Goal: Task Accomplishment & Management: Manage account settings

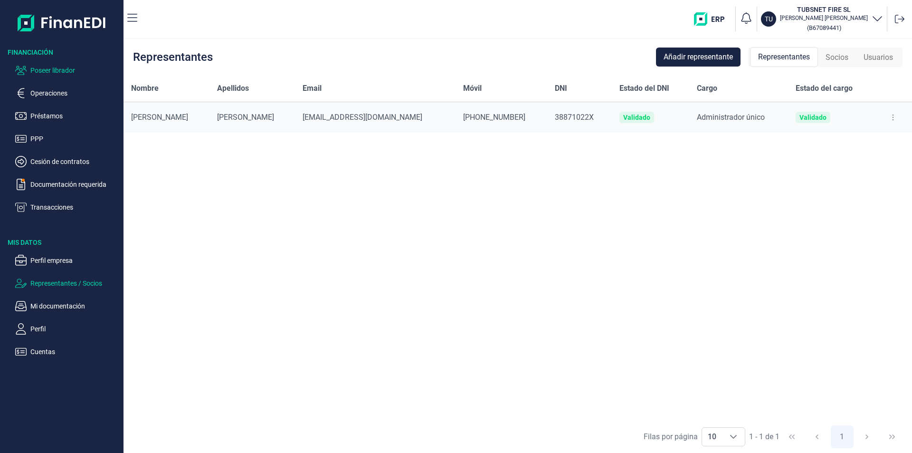
click at [72, 67] on p "Poseer librador" at bounding box center [74, 70] width 89 height 11
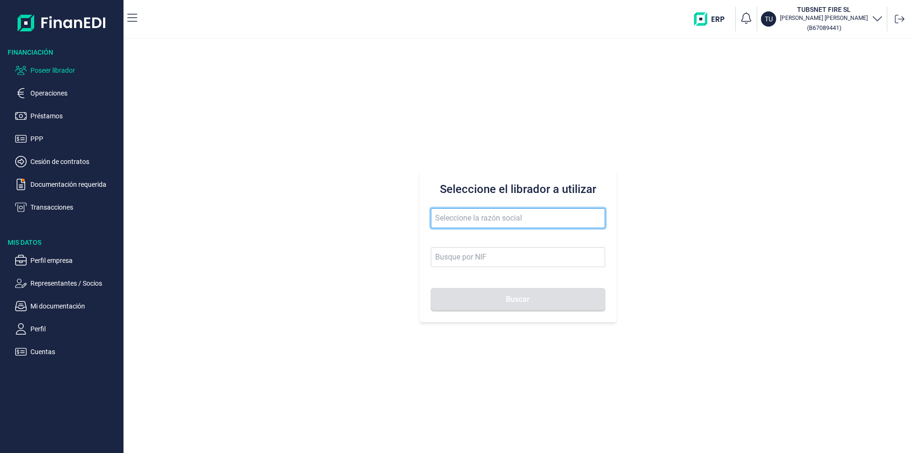
click at [456, 213] on input "text" at bounding box center [518, 218] width 174 height 20
click at [431, 288] on button "Buscar" at bounding box center [518, 299] width 174 height 23
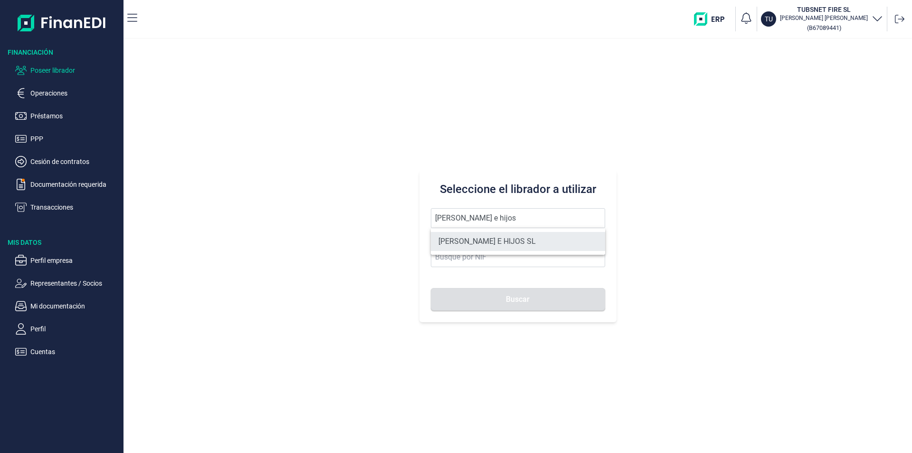
click at [495, 241] on li "[PERSON_NAME] E HIJOS SL" at bounding box center [518, 241] width 174 height 19
type input "[PERSON_NAME] E HIJOS SL"
type input "B35023068"
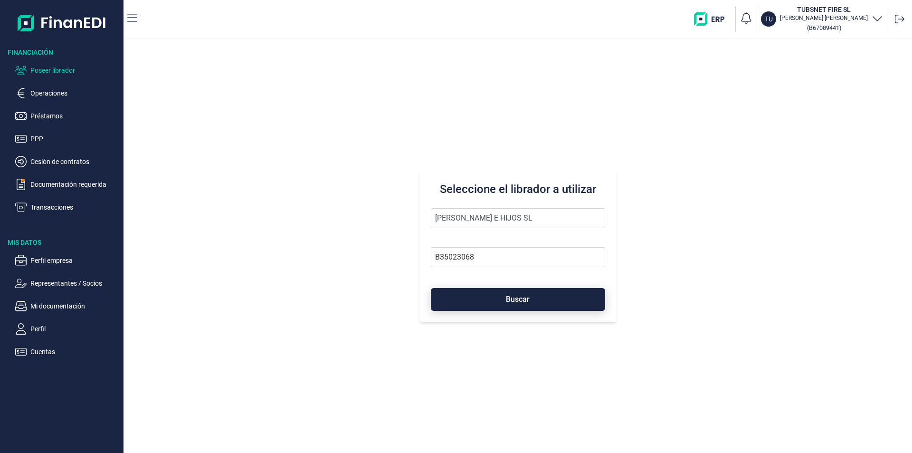
click at [510, 304] on button "Buscar" at bounding box center [518, 299] width 174 height 23
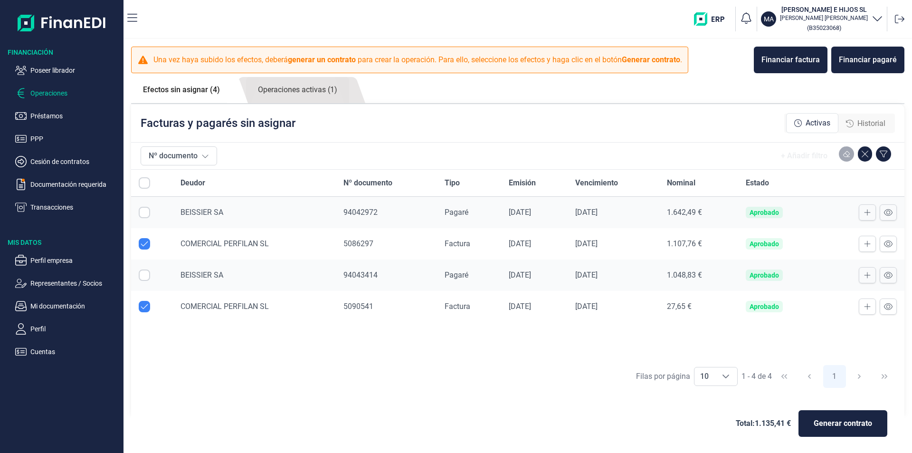
checkbox input "true"
click at [74, 184] on p "Documentación requerida" at bounding box center [74, 184] width 89 height 11
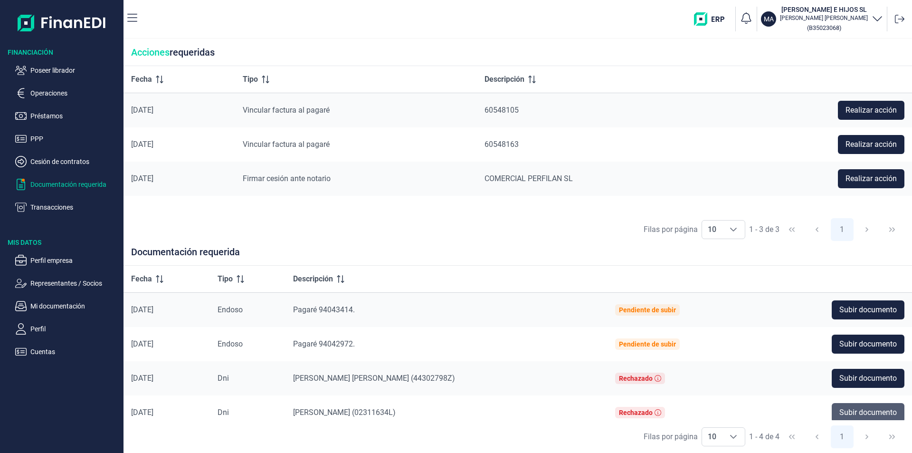
click at [854, 411] on span "Subir documento" at bounding box center [867, 412] width 57 height 11
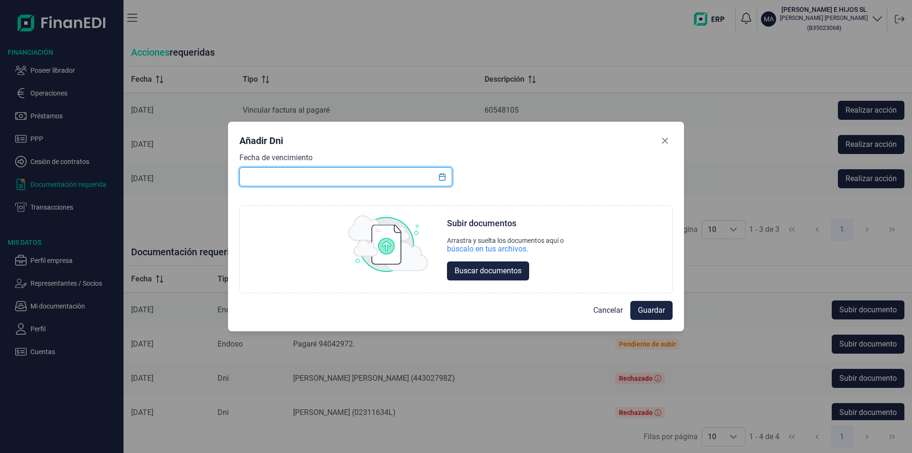
click at [256, 176] on input "text" at bounding box center [345, 176] width 213 height 19
click at [249, 176] on input "text" at bounding box center [345, 176] width 213 height 19
type input "19/05/2027"
click at [486, 268] on span "Buscar documentos" at bounding box center [488, 270] width 67 height 11
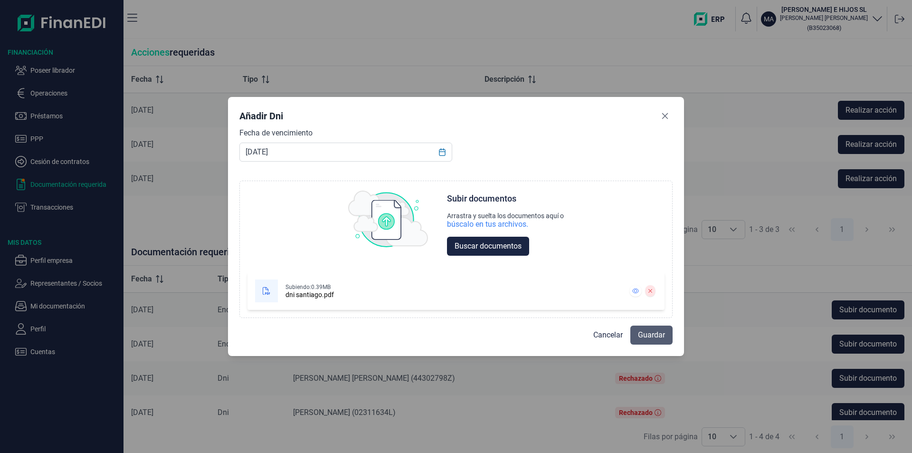
click at [643, 333] on span "Guardar" at bounding box center [651, 334] width 27 height 11
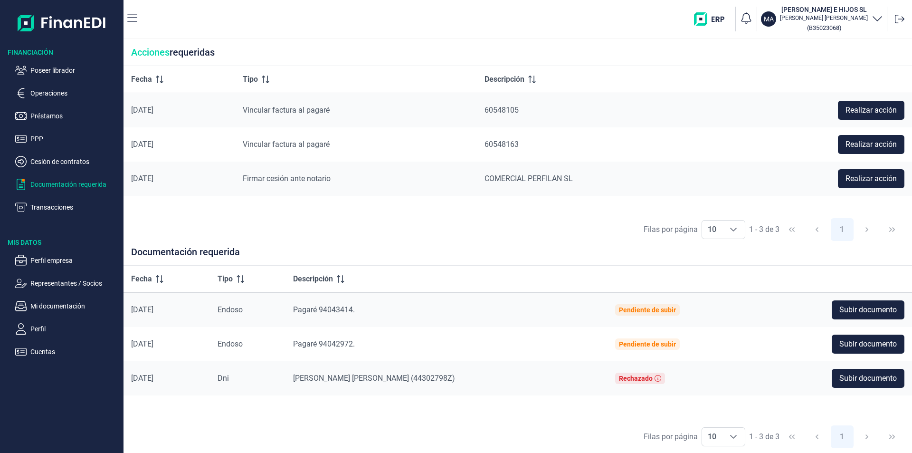
click at [402, 213] on div "Fecha Tipo Descripción 14/08/2025 Vincular factura al pagaré 60548105 Realizar …" at bounding box center [518, 139] width 789 height 147
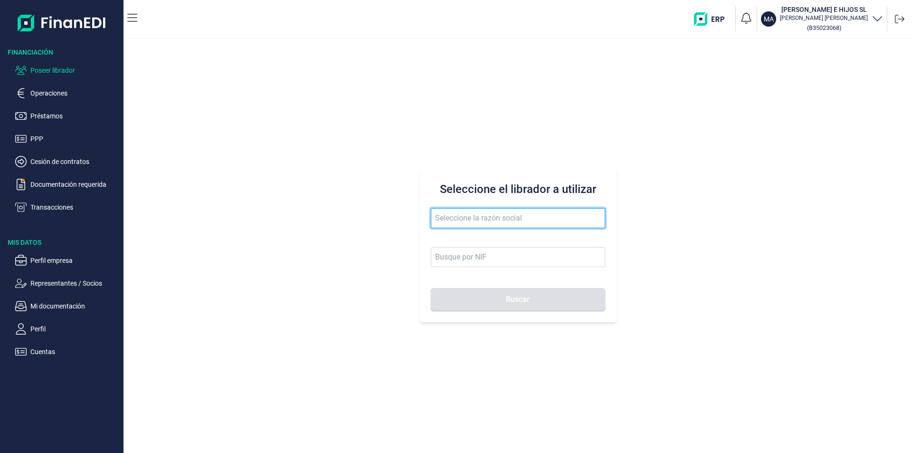
click at [440, 219] on input "text" at bounding box center [518, 218] width 174 height 20
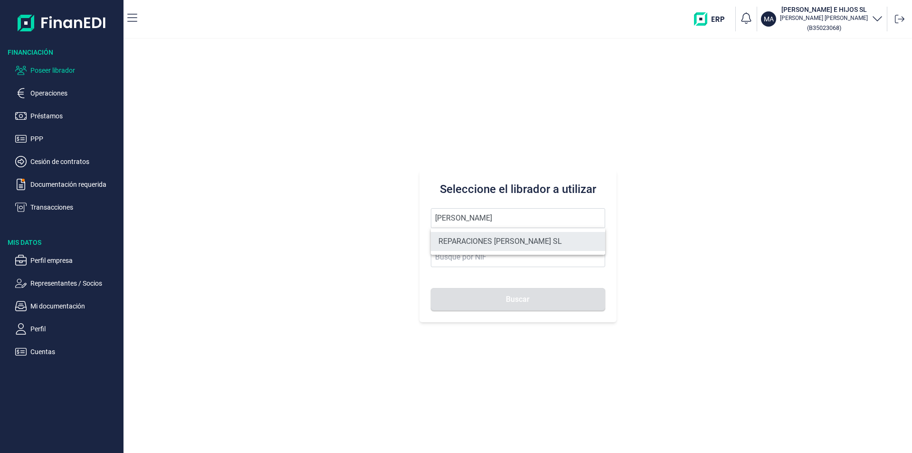
click at [475, 239] on li "REPARACIONES [PERSON_NAME] SL" at bounding box center [518, 241] width 174 height 19
type input "REPARACIONES [PERSON_NAME] SL"
type input "B70942362"
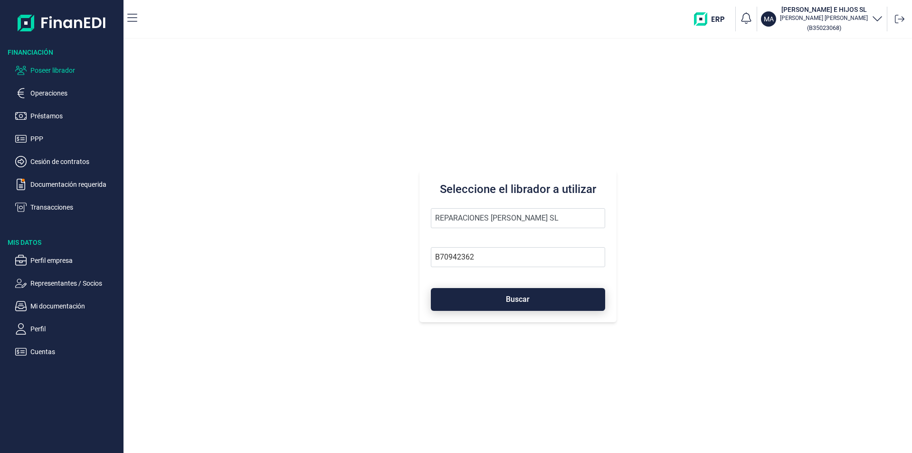
click at [474, 295] on button "Buscar" at bounding box center [518, 299] width 174 height 23
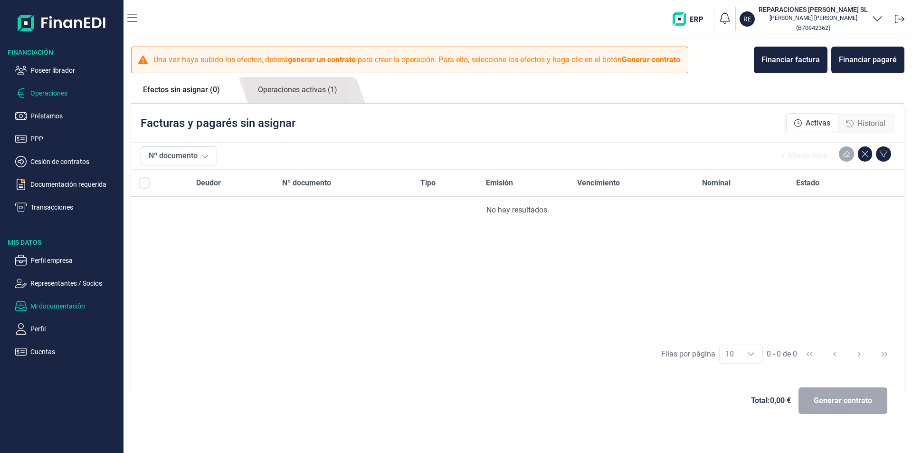
click at [71, 305] on p "Mi documentación" at bounding box center [74, 305] width 89 height 11
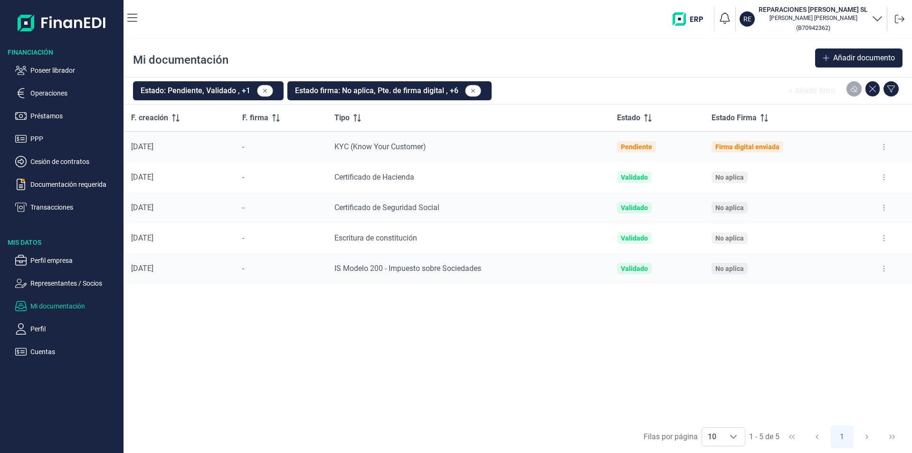
click at [883, 268] on icon at bounding box center [884, 269] width 2 height 8
click at [838, 294] on span "Ver documento" at bounding box center [825, 292] width 45 height 10
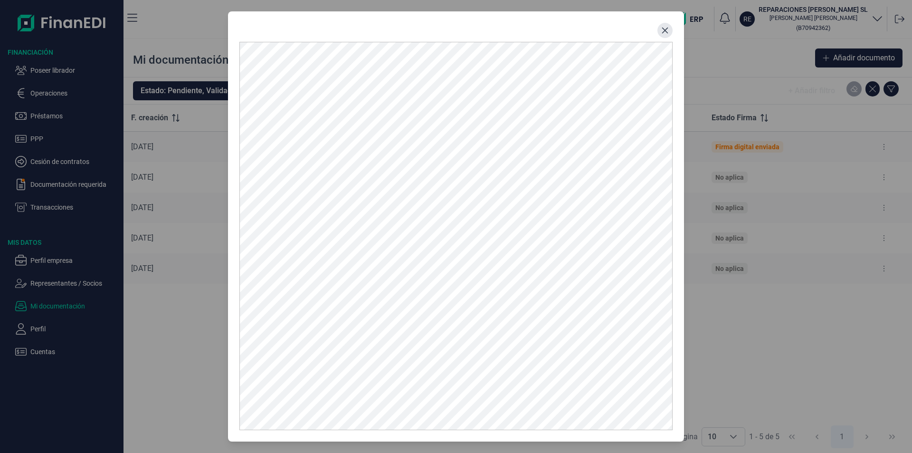
click at [669, 31] on button "Close" at bounding box center [664, 30] width 15 height 15
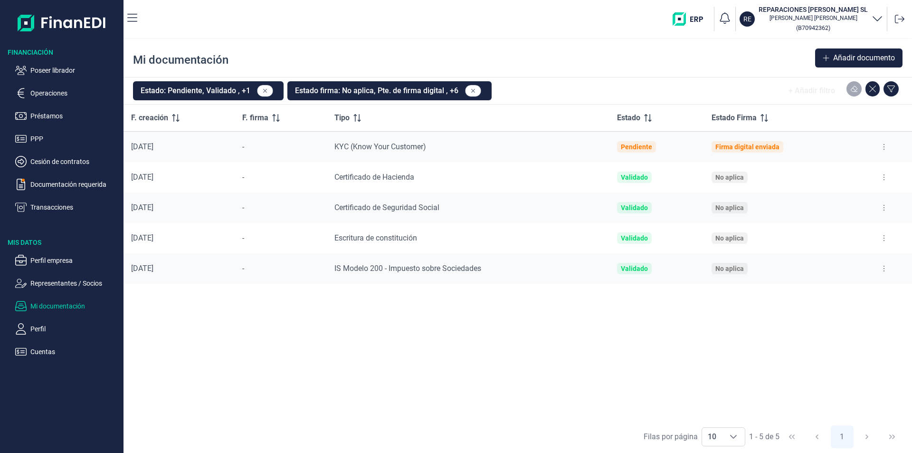
click at [882, 236] on button at bounding box center [884, 237] width 17 height 15
click at [819, 263] on span "Ver documento" at bounding box center [825, 262] width 45 height 10
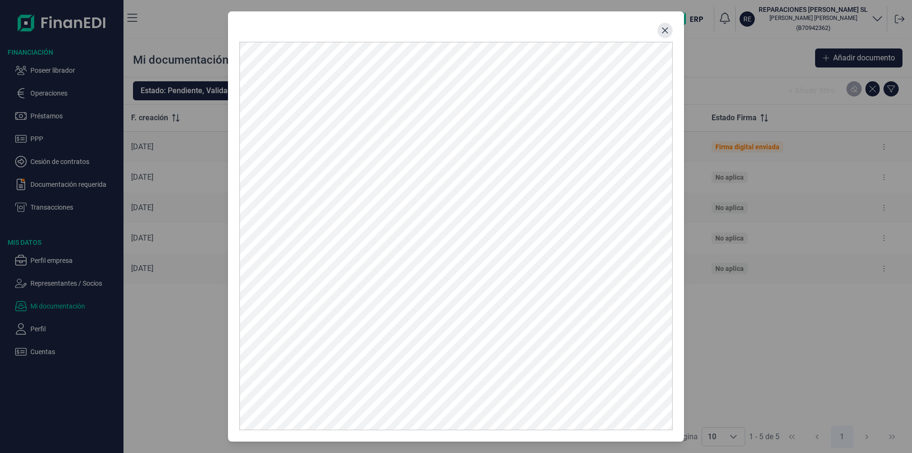
click at [663, 30] on icon "Close" at bounding box center [665, 31] width 8 height 8
